Goal: Task Accomplishment & Management: Use online tool/utility

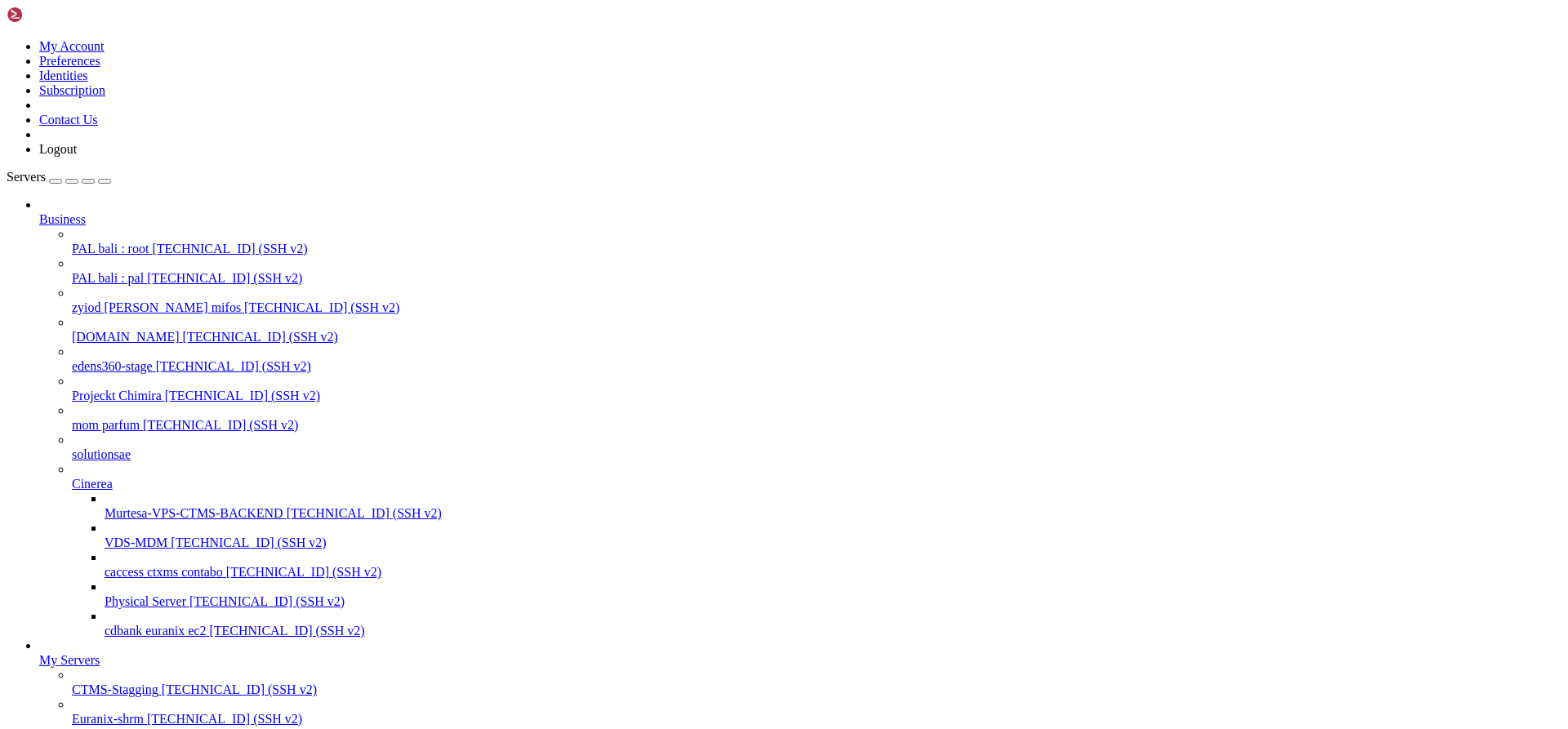
scroll to position [4469, 0]
click at [165, 389] on span "[TECHNICAL_ID] (SSH v2)" at bounding box center [243, 396] width 155 height 14
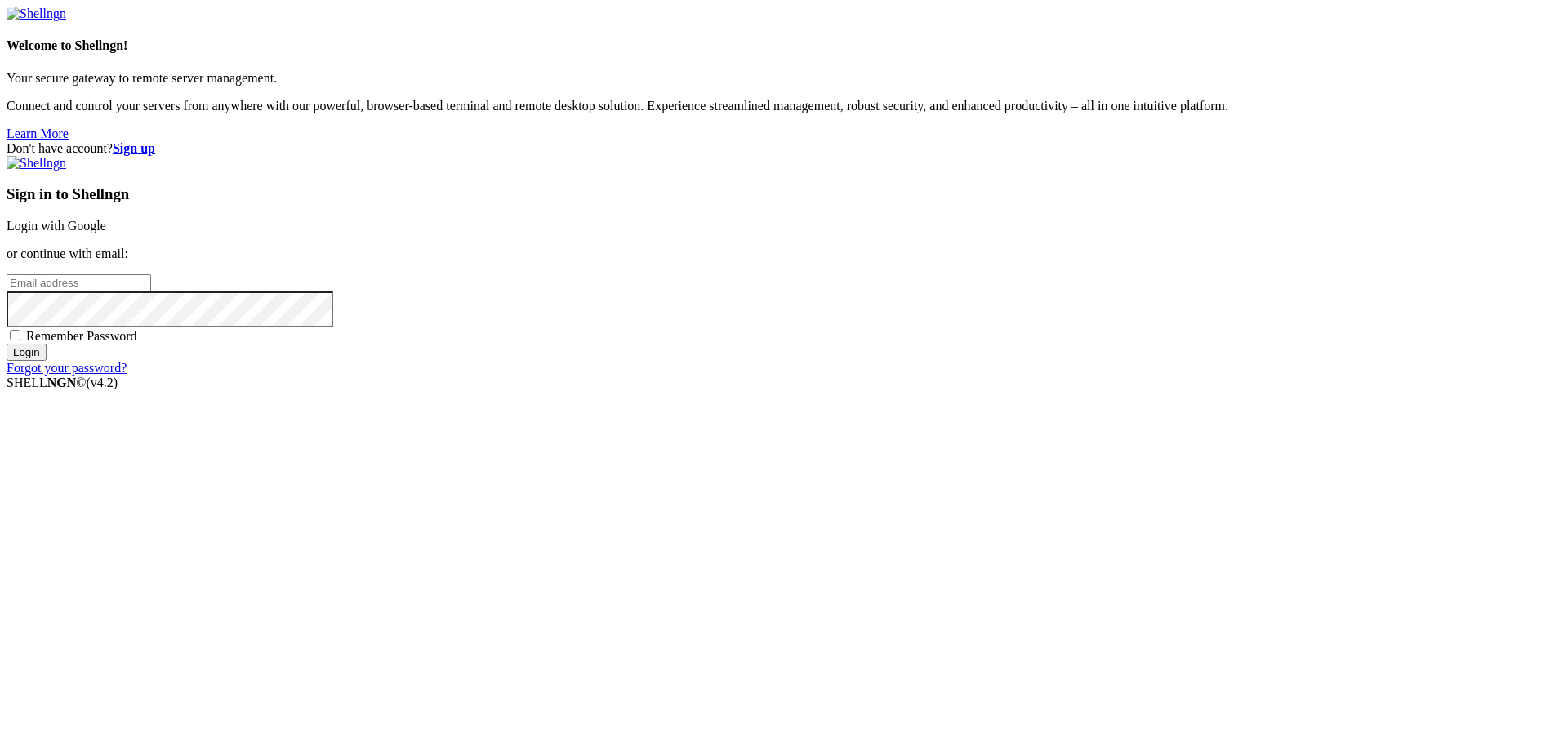
click at [106, 233] on link "Login with Google" at bounding box center [56, 226] width 100 height 14
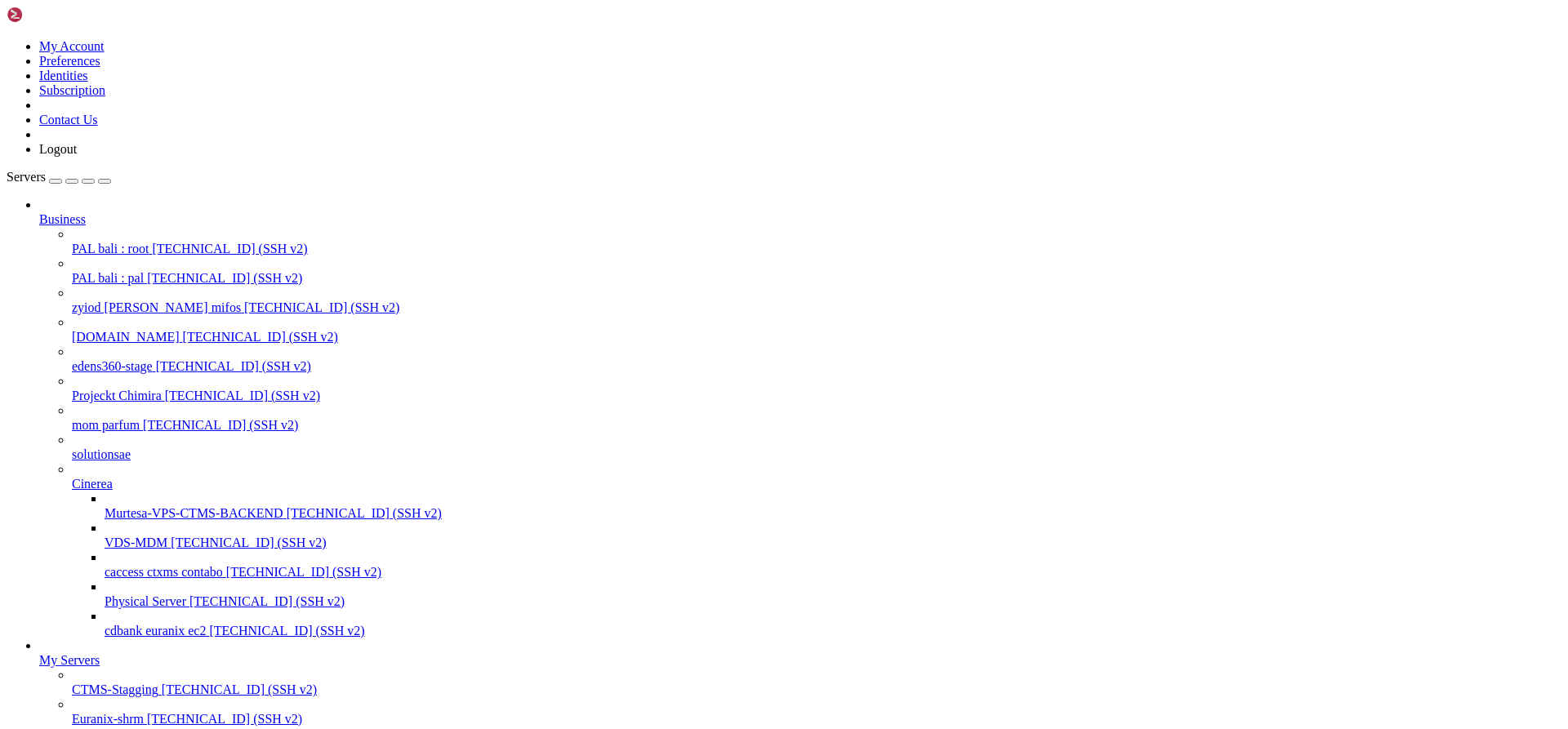
scroll to position [4469, 0]
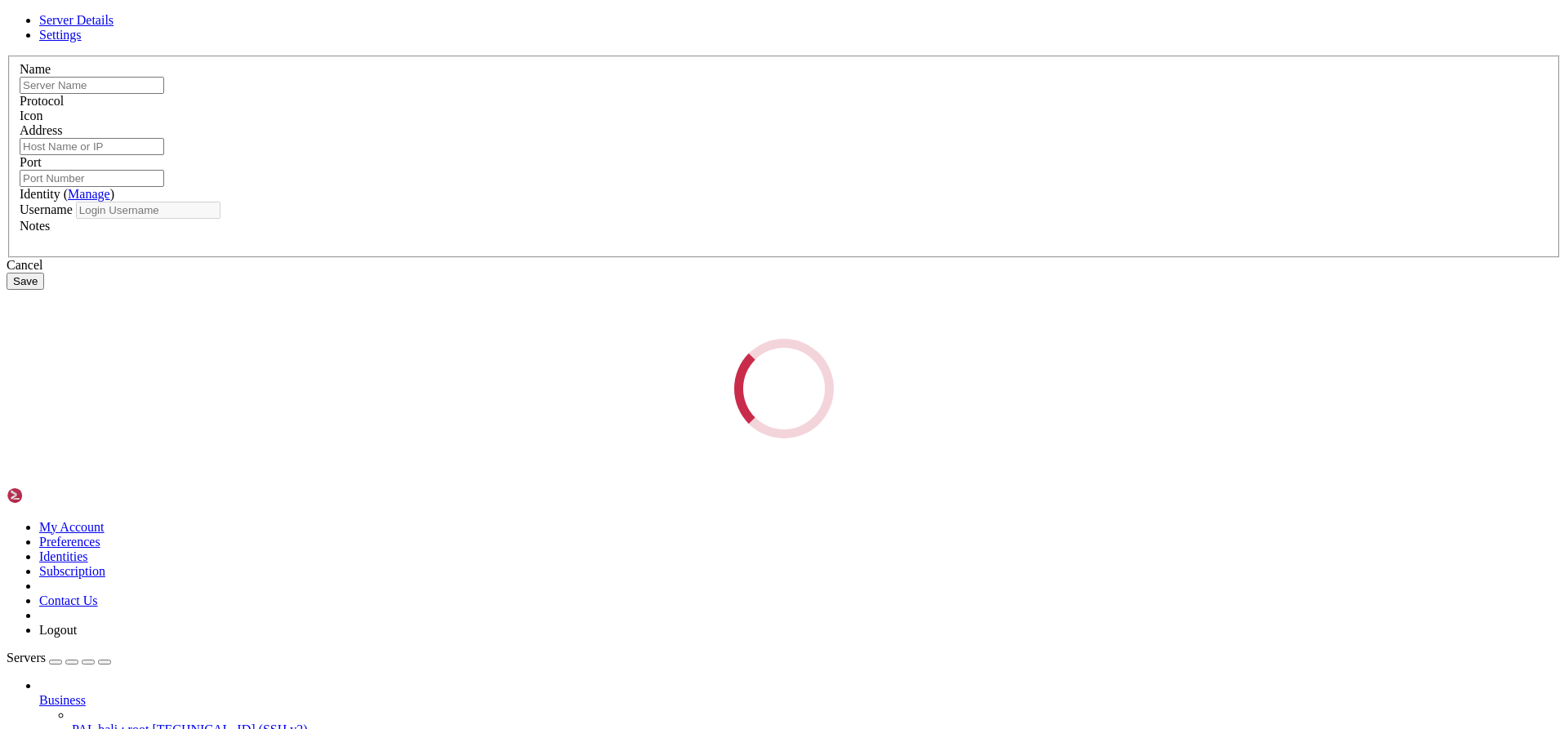
type input "Projeckt Chimira"
type input "[TECHNICAL_ID]"
type input "22"
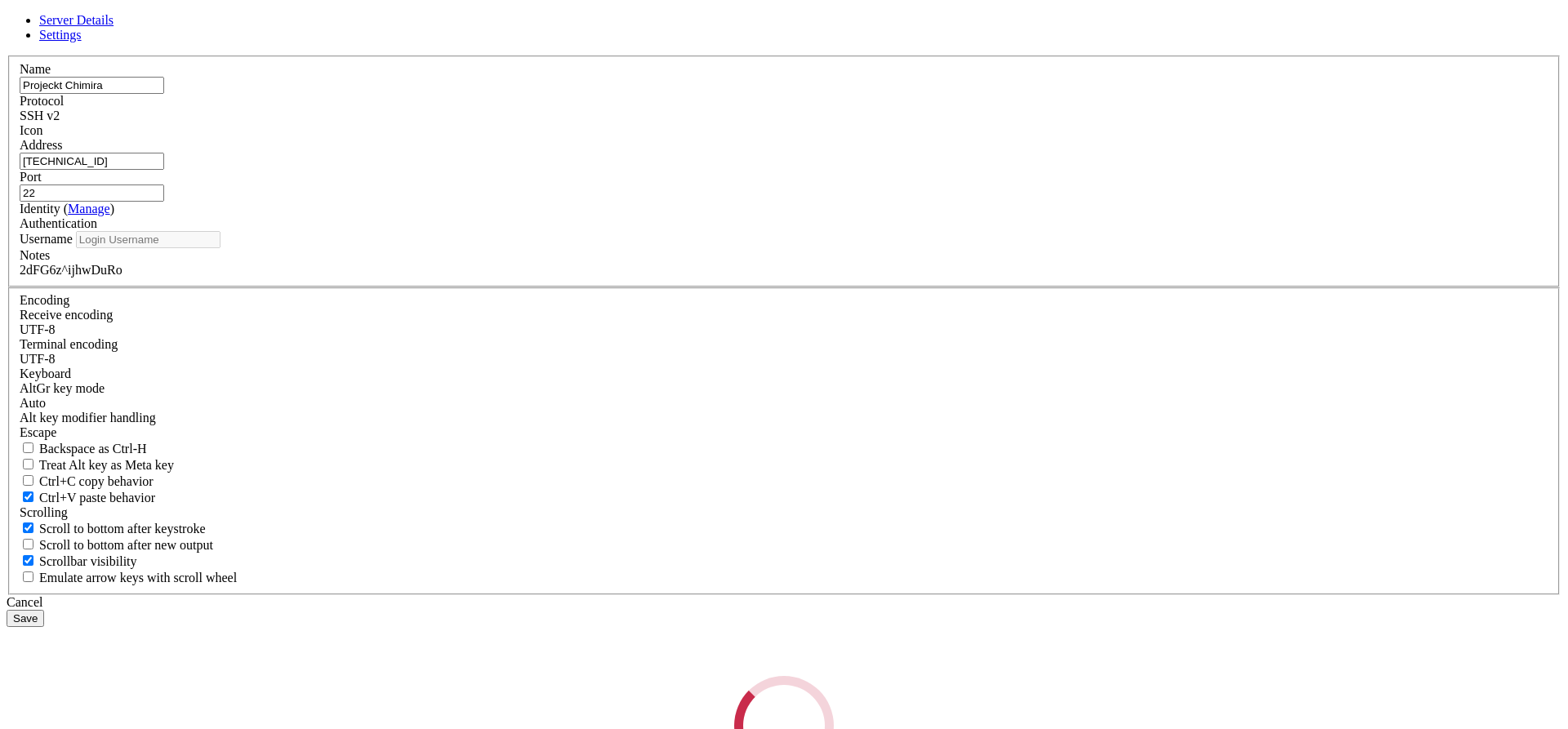
type input "chimera"
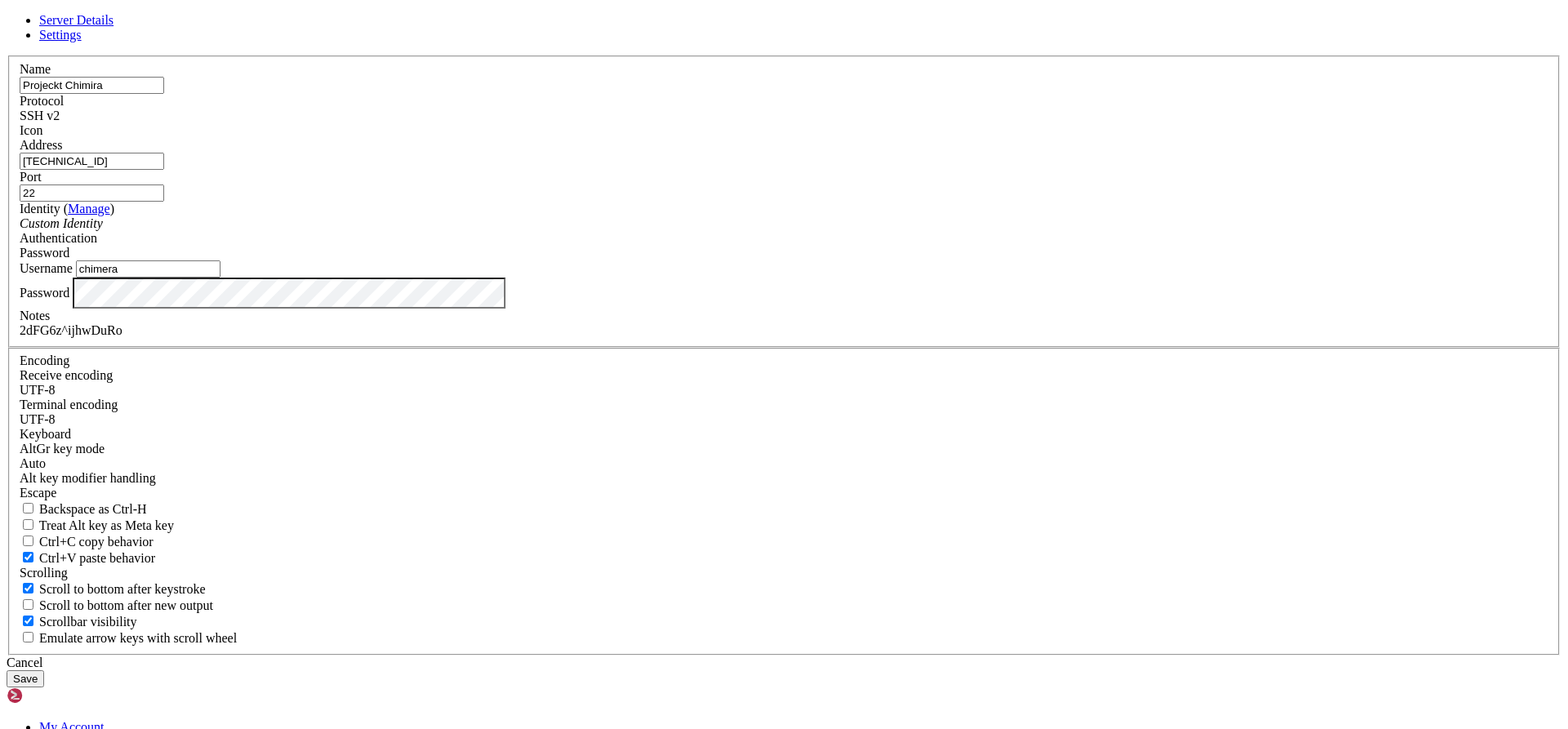
click at [632, 338] on div "2dFG6z^ijhwDuRo" at bounding box center [784, 330] width 1529 height 14
click at [866, 656] on div "Cancel" at bounding box center [784, 663] width 1556 height 14
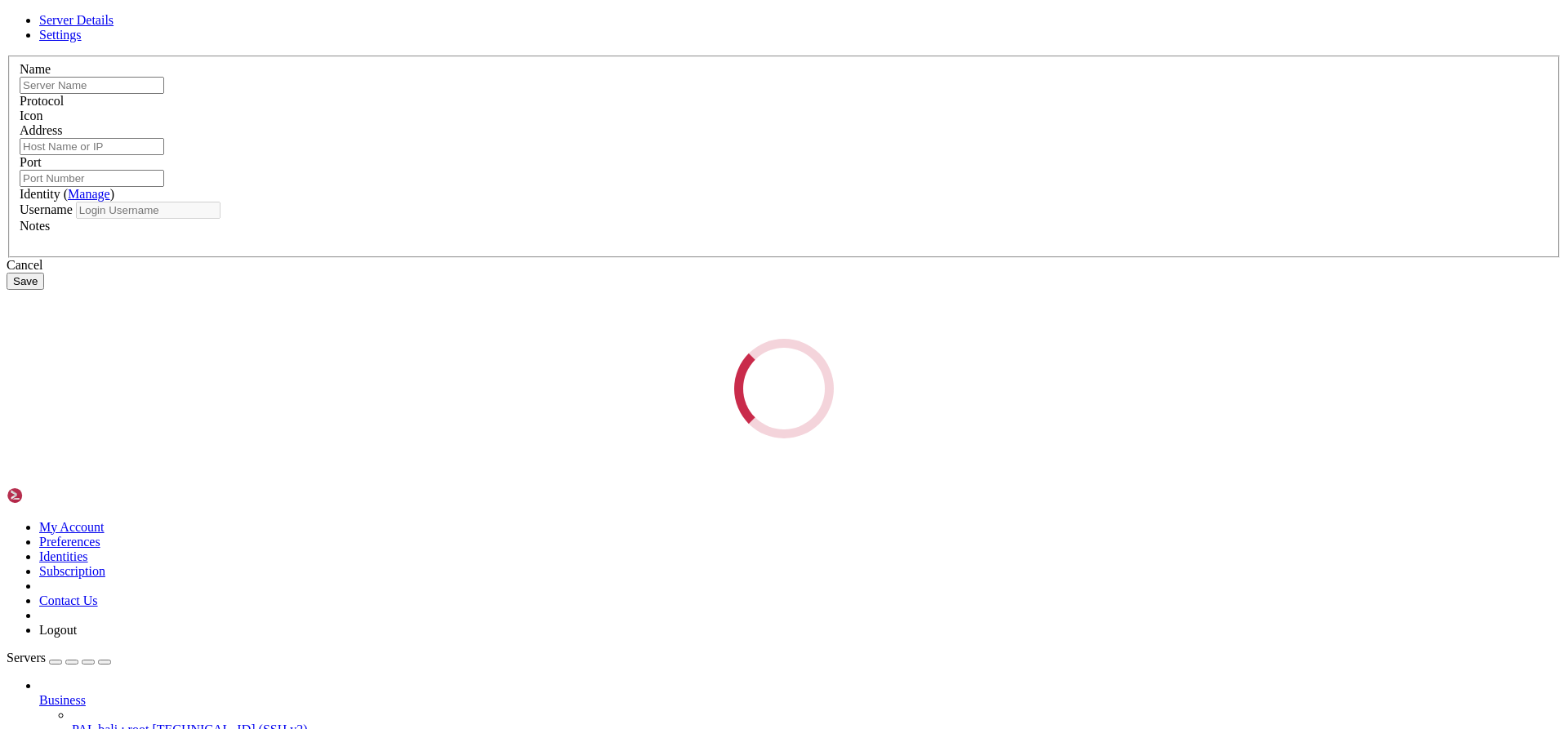
type input "Projeckt Chimira"
type input "[TECHNICAL_ID]"
type input "22"
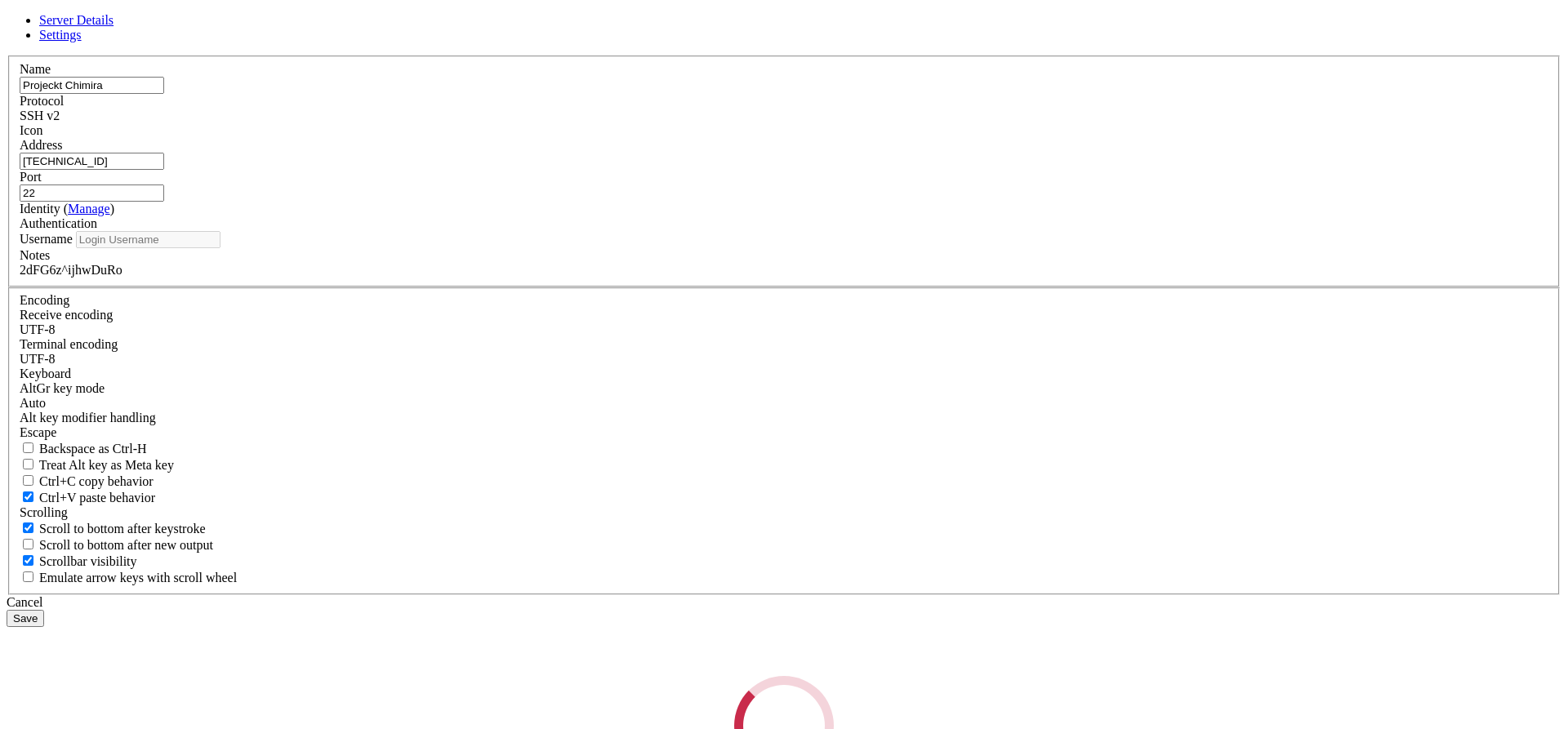
type input "chimera"
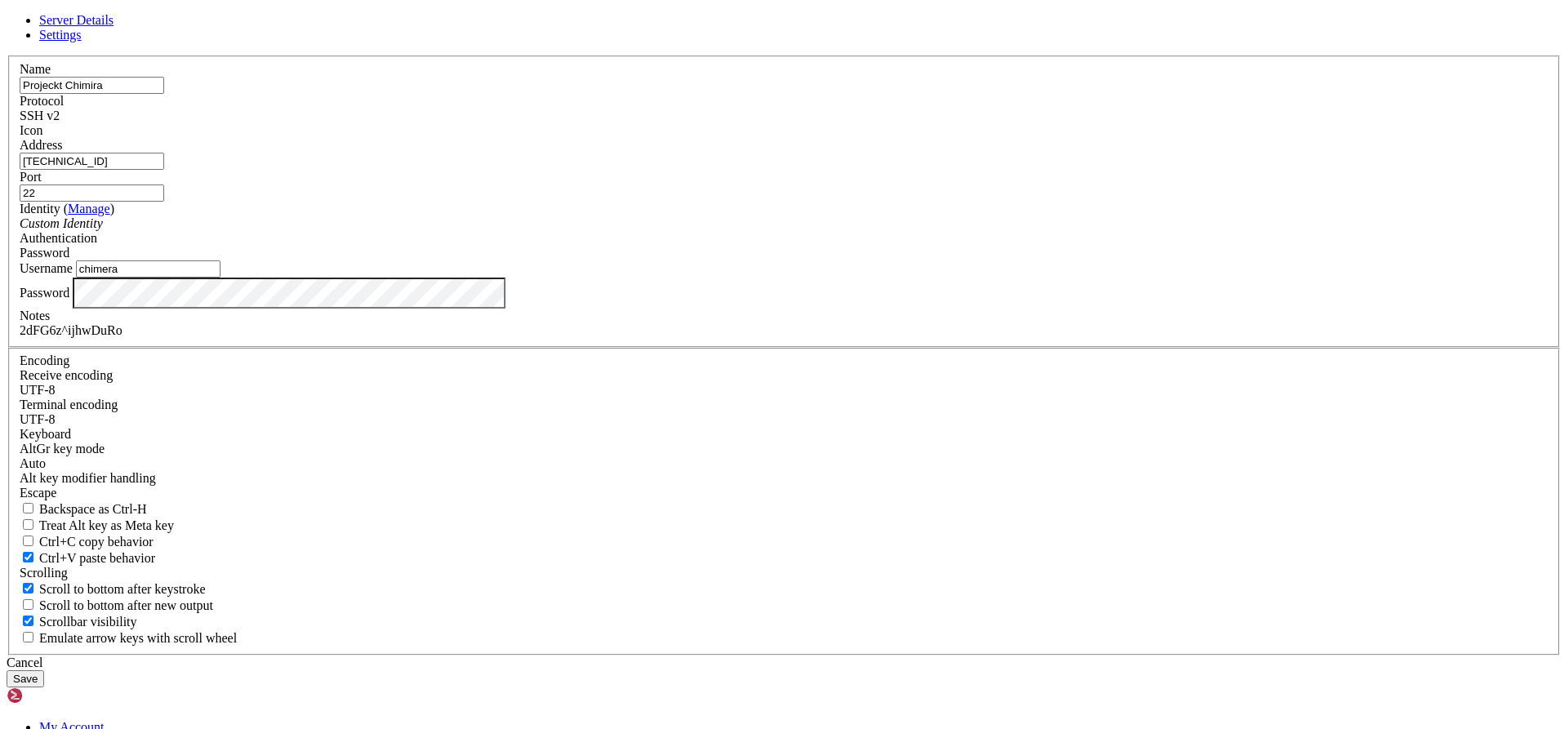
click at [636, 338] on div "2dFG6z^ijhwDuRo" at bounding box center [784, 330] width 1529 height 14
drag, startPoint x: 879, startPoint y: 579, endPoint x: 439, endPoint y: 436, distance: 462.7
click at [879, 656] on div "Cancel" at bounding box center [784, 663] width 1556 height 14
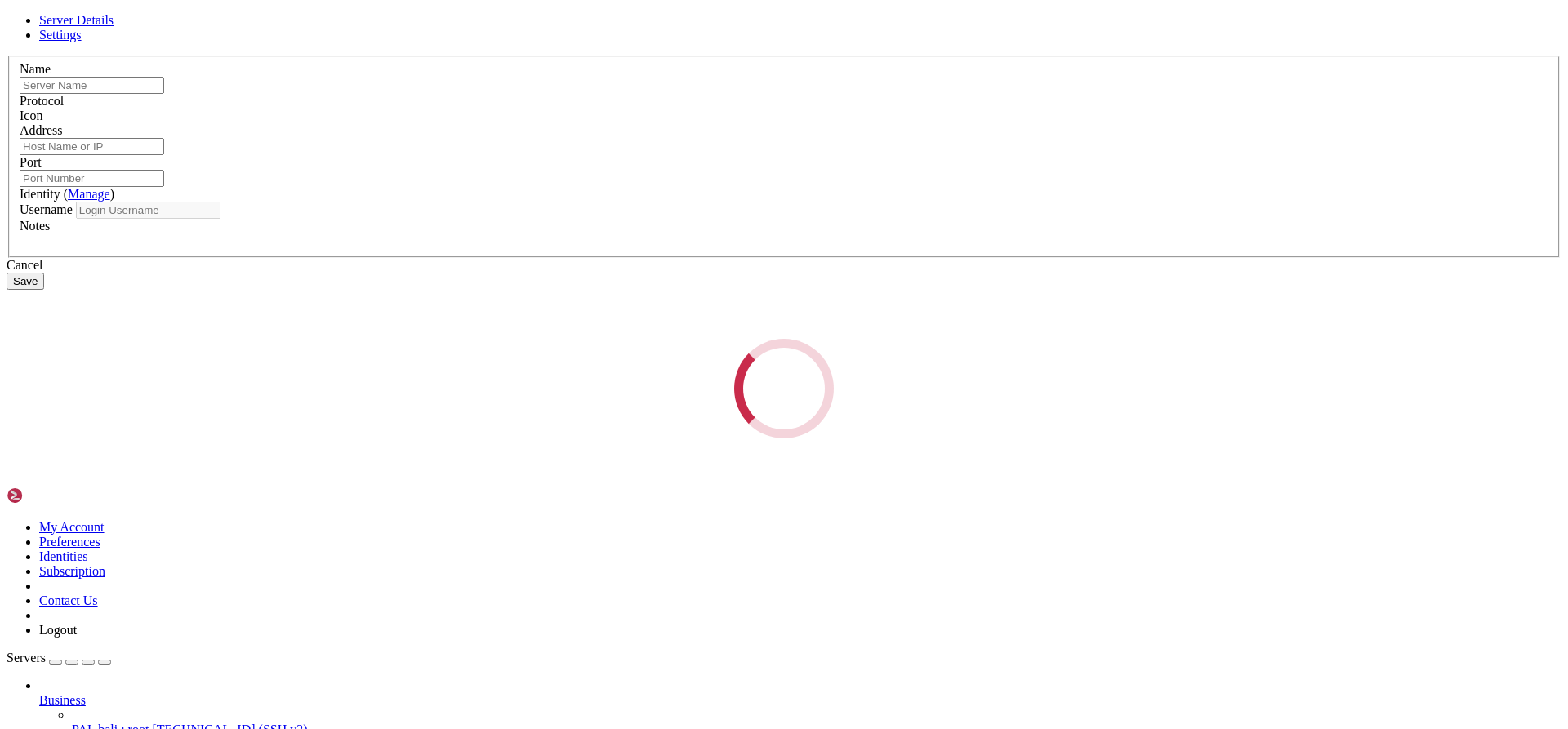
type input "Projeckt Chimira"
type input "[TECHNICAL_ID]"
type input "22"
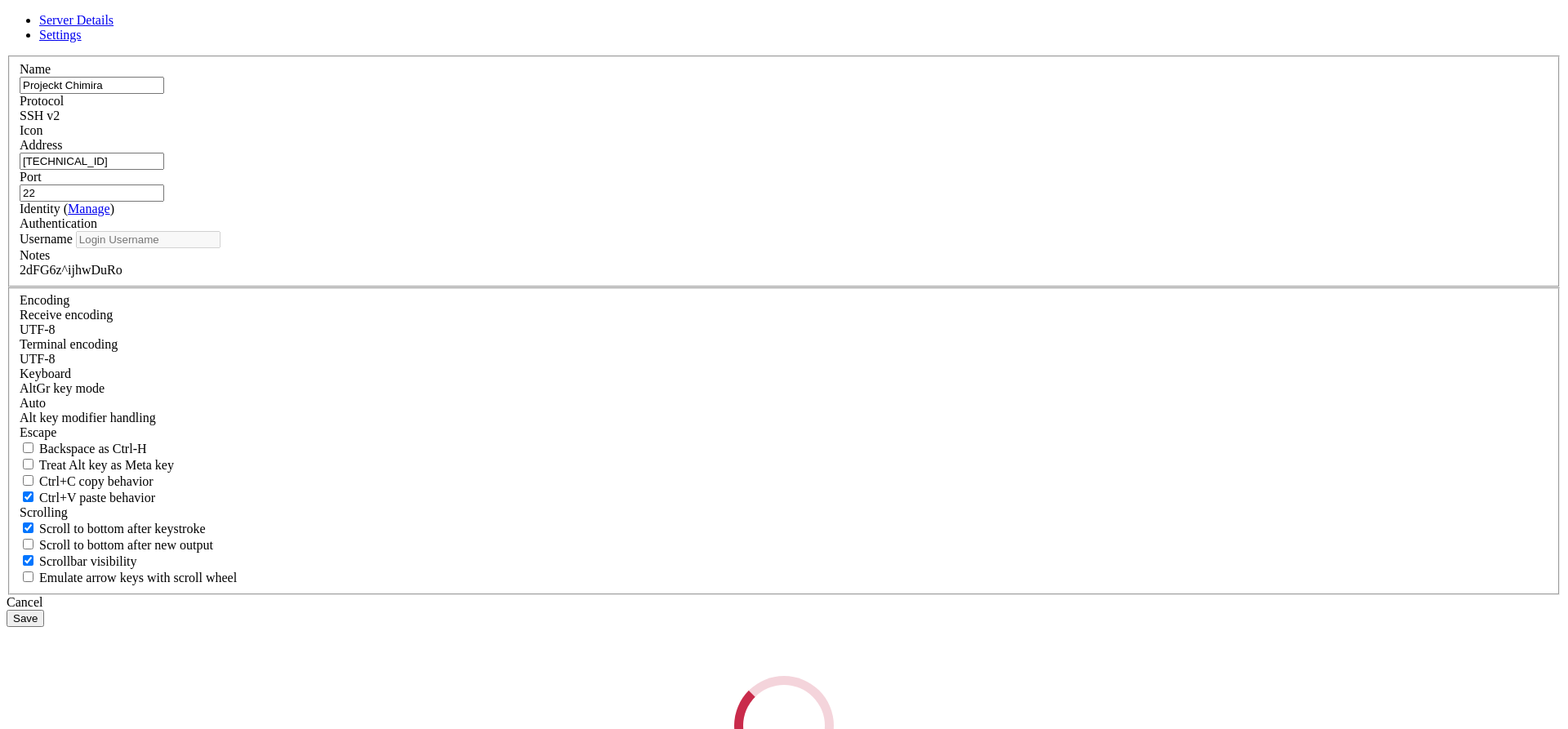
type input "chimera"
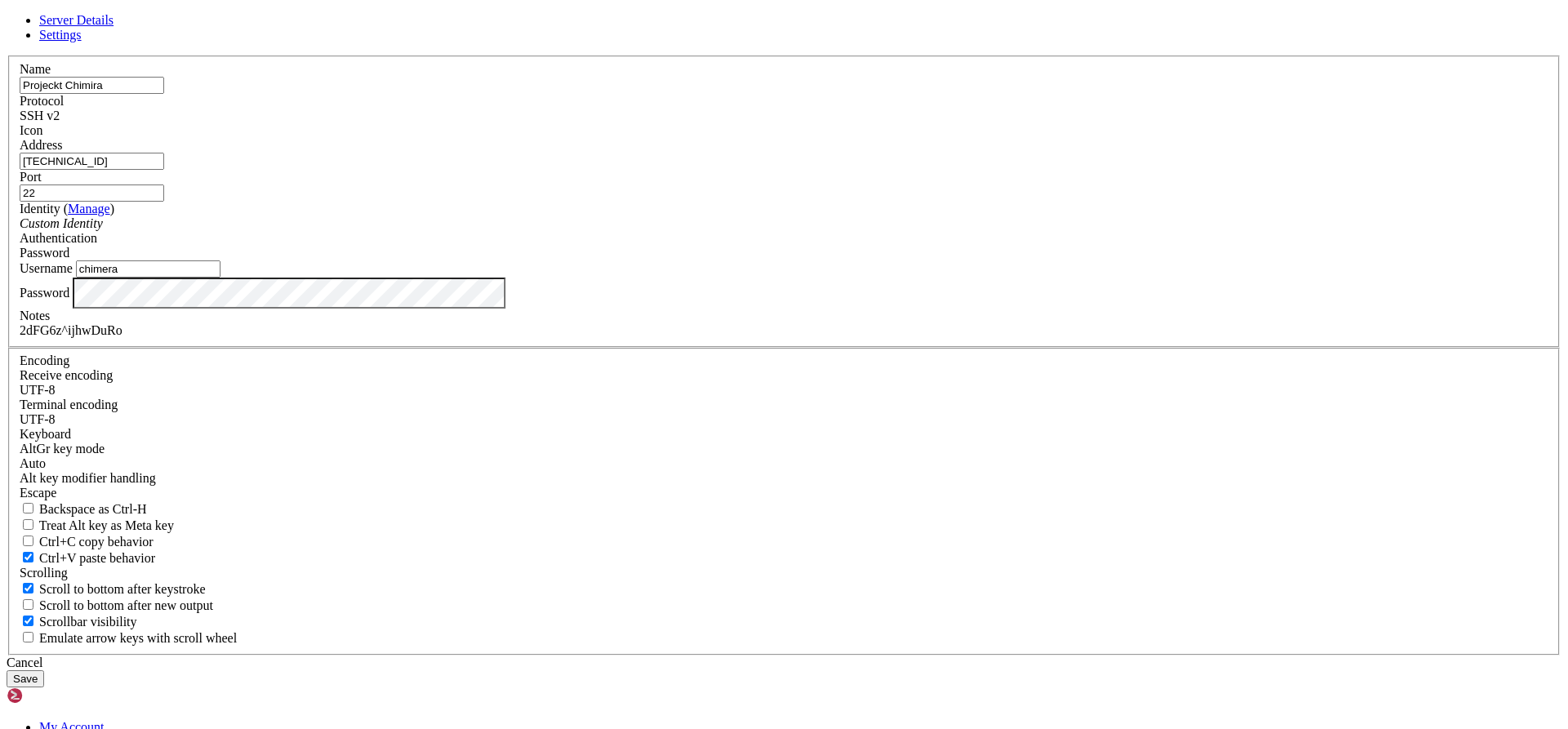
click at [633, 338] on div "2dFG6z^ijhwDuRo" at bounding box center [784, 330] width 1529 height 14
click at [895, 656] on div "Cancel" at bounding box center [784, 663] width 1556 height 14
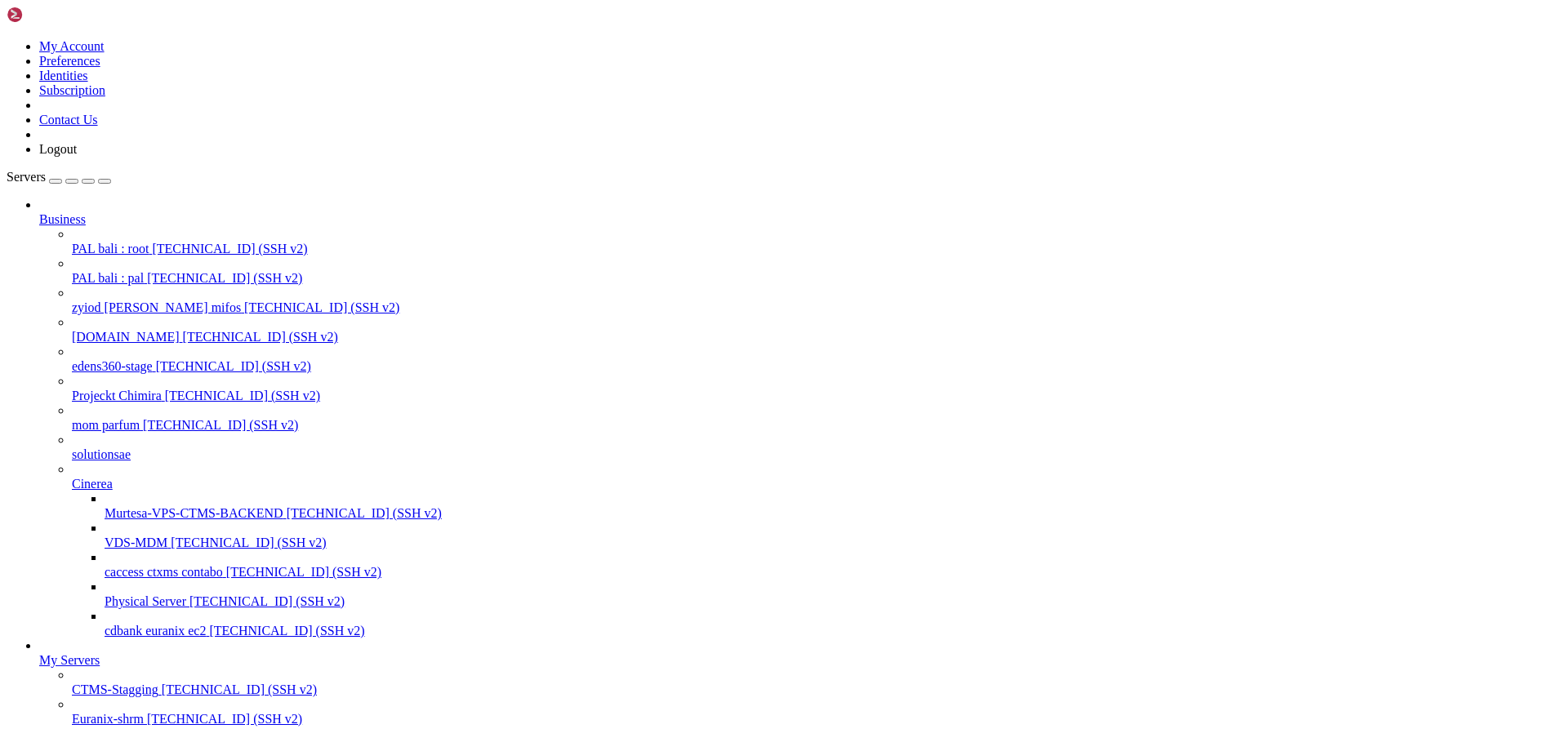
drag, startPoint x: 145, startPoint y: 1520, endPoint x: 344, endPoint y: 1520, distance: 199.0
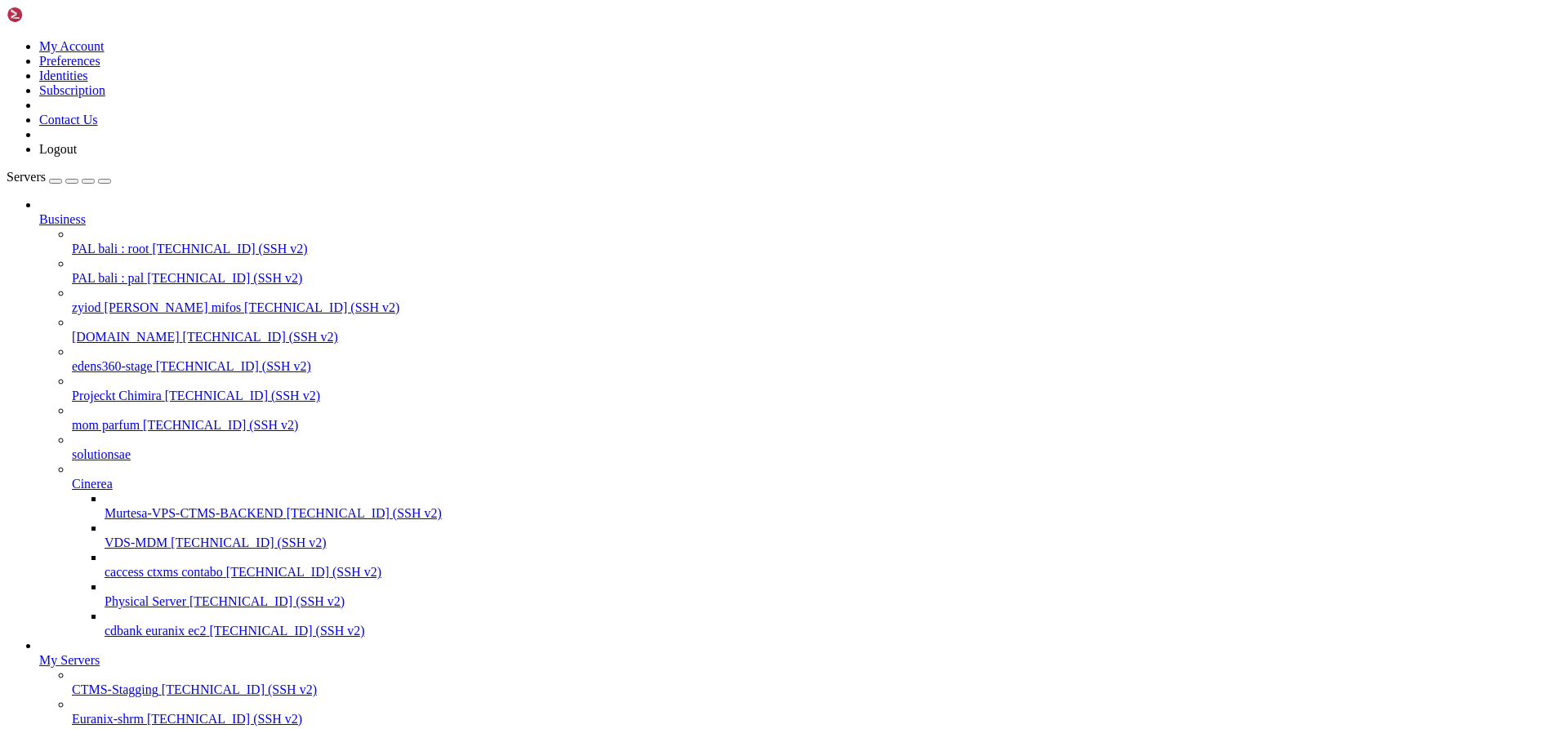
paste input "var/lib/matrix-synapse/medi"
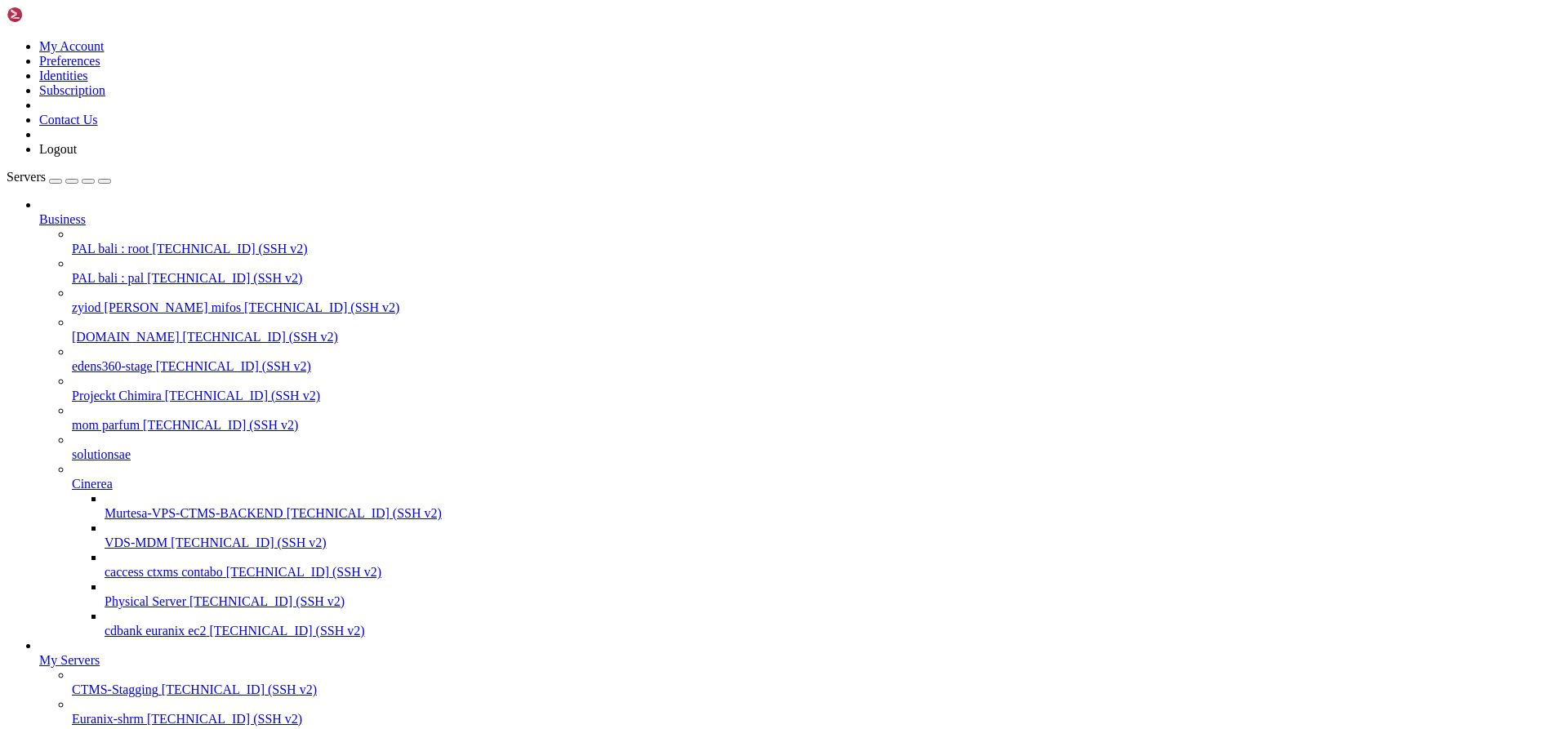
type input "/var/lib/matrix-synapse/media/local_content/Aa/eC"
